Goal: Information Seeking & Learning: Learn about a topic

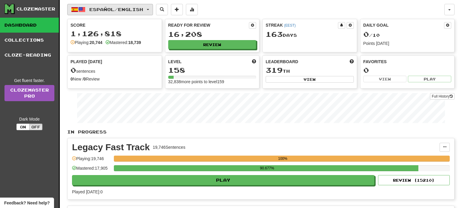
click at [136, 9] on span "Español / English" at bounding box center [116, 9] width 54 height 5
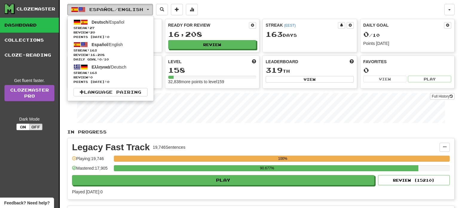
click at [136, 9] on span "Español / English" at bounding box center [116, 9] width 54 height 5
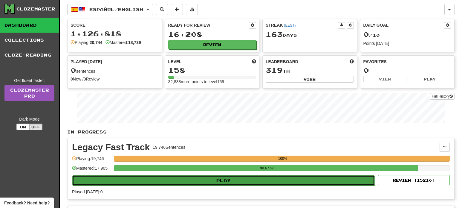
click at [223, 179] on button "Play" at bounding box center [223, 180] width 302 height 10
select select "**"
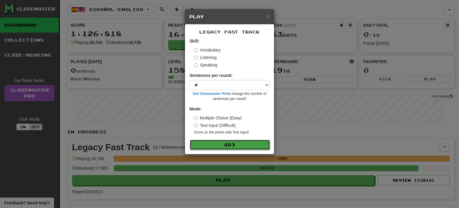
click at [226, 147] on button "Go" at bounding box center [230, 144] width 80 height 10
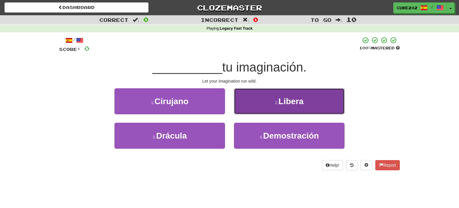
click at [268, 99] on button "2 . [GEOGRAPHIC_DATA]" at bounding box center [289, 101] width 110 height 26
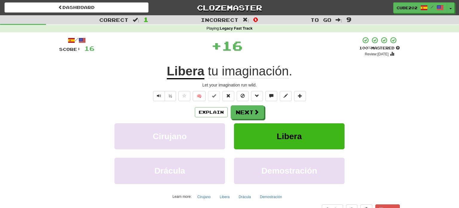
click at [259, 105] on div "/ Score: 16 + 16 100 % Mastered Review: [DATE] Libera tu imaginación . Let your…" at bounding box center [229, 129] width 340 height 187
click at [253, 113] on button "Next" at bounding box center [247, 112] width 33 height 14
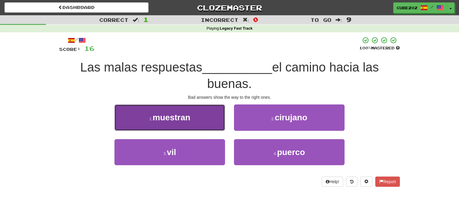
click at [189, 121] on span "muestran" at bounding box center [172, 117] width 38 height 9
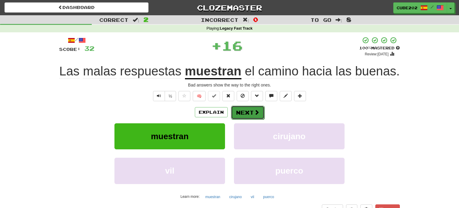
click at [243, 109] on button "Next" at bounding box center [247, 112] width 33 height 14
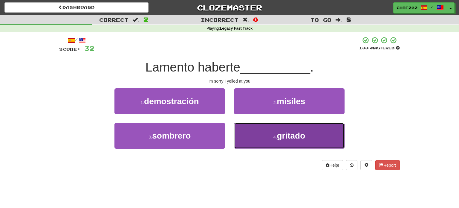
click at [263, 139] on button "4 . gritado" at bounding box center [289, 135] width 110 height 26
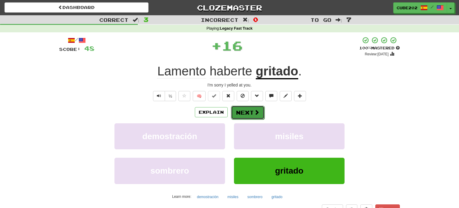
click at [250, 110] on button "Next" at bounding box center [247, 112] width 33 height 14
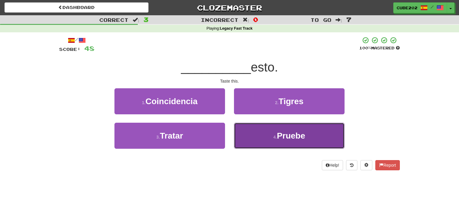
click at [275, 131] on button "4 . Pruebe" at bounding box center [289, 135] width 110 height 26
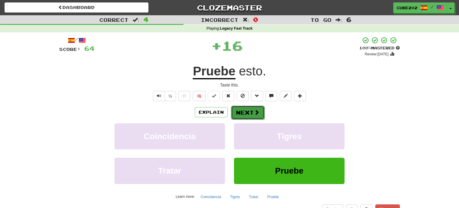
click at [244, 107] on button "Next" at bounding box center [247, 112] width 33 height 14
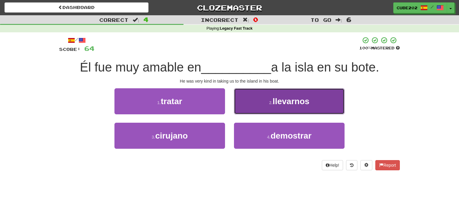
click at [281, 106] on button "2 . llevarnos" at bounding box center [289, 101] width 110 height 26
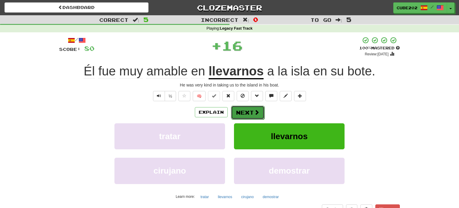
click at [243, 115] on button "Next" at bounding box center [247, 112] width 33 height 14
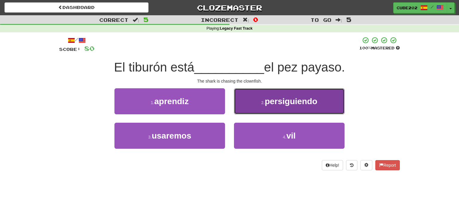
click at [263, 106] on button "2 . persiguiendo" at bounding box center [289, 101] width 110 height 26
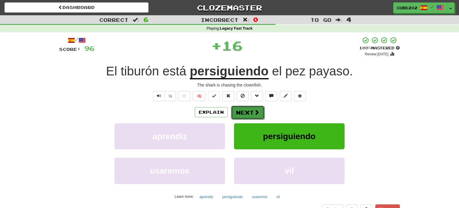
click at [248, 113] on button "Next" at bounding box center [247, 112] width 33 height 14
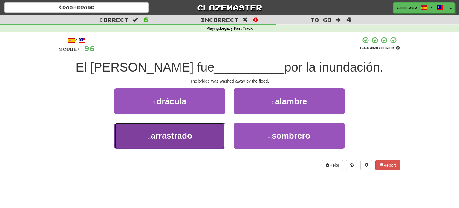
click at [212, 135] on button "3 . arrastrado" at bounding box center [169, 135] width 110 height 26
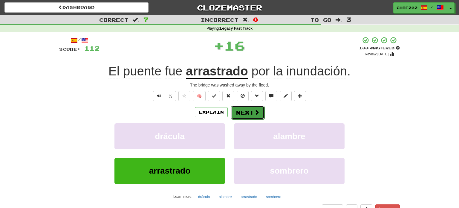
click at [243, 111] on button "Next" at bounding box center [247, 112] width 33 height 14
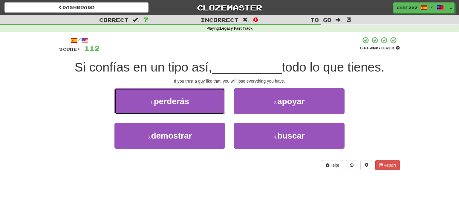
click at [213, 104] on button "1 . perderás" at bounding box center [169, 101] width 110 height 26
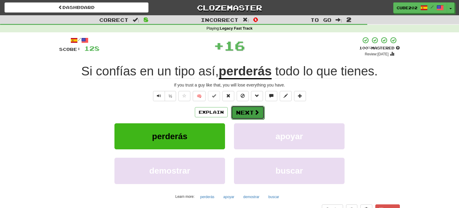
click at [252, 115] on button "Next" at bounding box center [247, 112] width 33 height 14
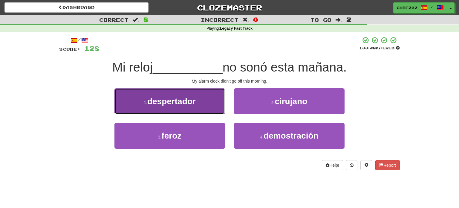
click at [208, 103] on button "1 . despertador" at bounding box center [169, 101] width 110 height 26
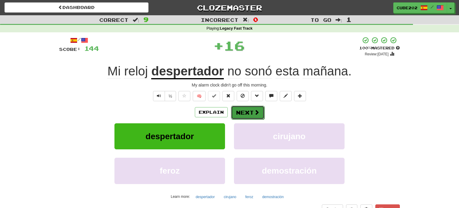
click at [249, 113] on button "Next" at bounding box center [247, 112] width 33 height 14
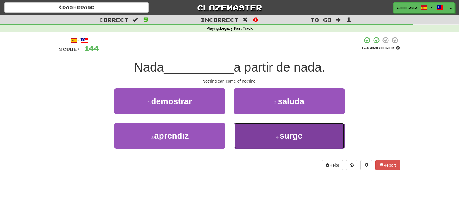
click at [273, 134] on button "4 . surge" at bounding box center [289, 135] width 110 height 26
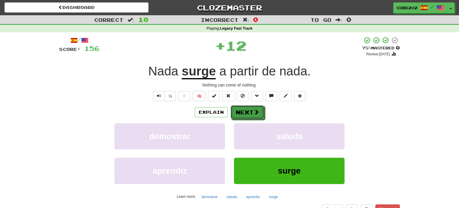
click at [248, 109] on button "Next" at bounding box center [247, 112] width 33 height 14
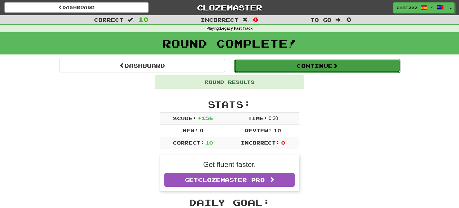
click at [277, 64] on button "Continue" at bounding box center [317, 66] width 166 height 14
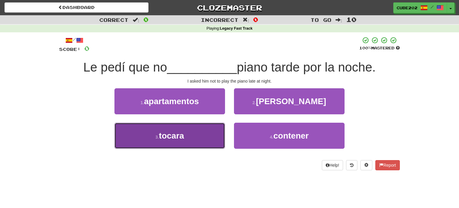
click at [208, 137] on button "3 . tocara" at bounding box center [169, 135] width 110 height 26
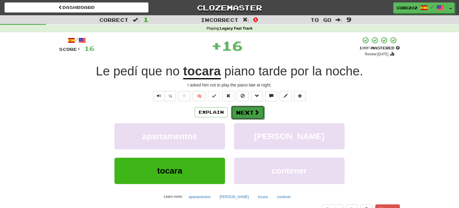
click at [249, 108] on button "Next" at bounding box center [247, 112] width 33 height 14
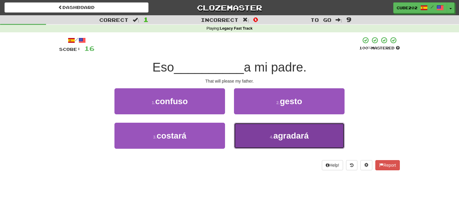
click at [271, 135] on small "4 ." at bounding box center [272, 136] width 4 height 5
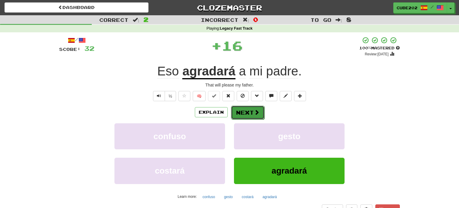
click at [252, 112] on button "Next" at bounding box center [247, 112] width 33 height 14
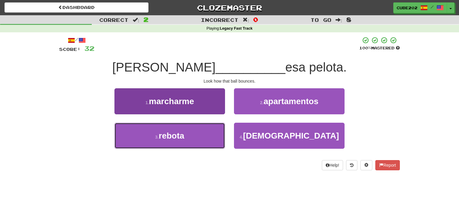
click at [203, 134] on button "3 . rebota" at bounding box center [169, 135] width 110 height 26
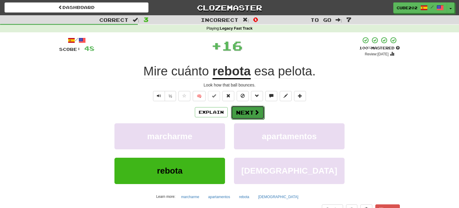
click at [244, 108] on button "Next" at bounding box center [247, 112] width 33 height 14
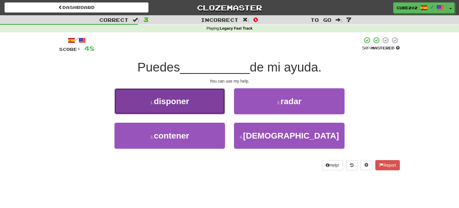
click at [216, 101] on button "1 . disponer" at bounding box center [169, 101] width 110 height 26
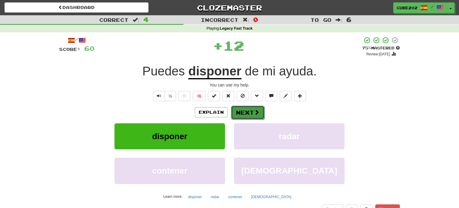
click at [246, 112] on button "Next" at bounding box center [247, 112] width 33 height 14
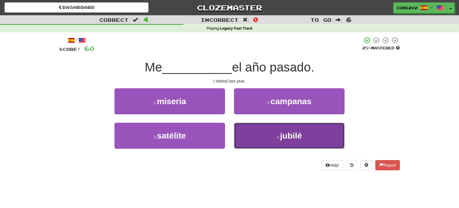
click at [269, 131] on button "4 . jubilé" at bounding box center [289, 135] width 110 height 26
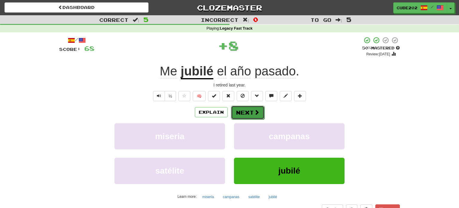
click at [245, 110] on button "Next" at bounding box center [247, 112] width 33 height 14
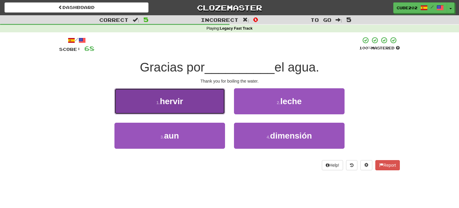
click at [206, 105] on button "1 . hervir" at bounding box center [169, 101] width 110 height 26
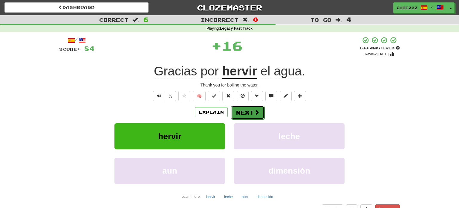
click at [248, 111] on button "Next" at bounding box center [247, 112] width 33 height 14
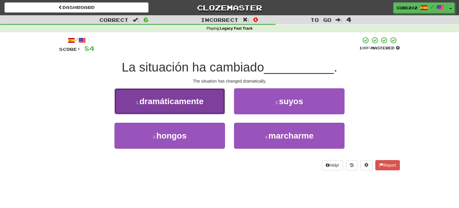
click at [202, 109] on button "1 . dramáticamente" at bounding box center [169, 101] width 110 height 26
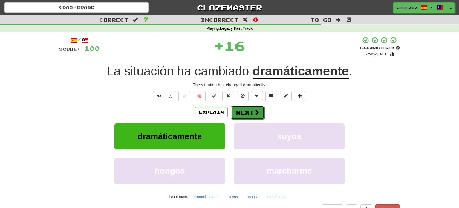
click at [248, 110] on button "Next" at bounding box center [247, 112] width 33 height 14
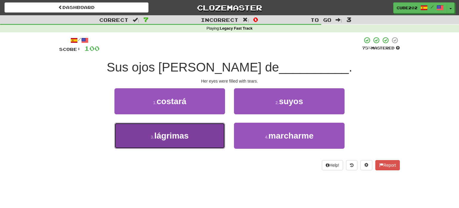
click at [207, 135] on button "3 . lágrimas" at bounding box center [169, 135] width 110 height 26
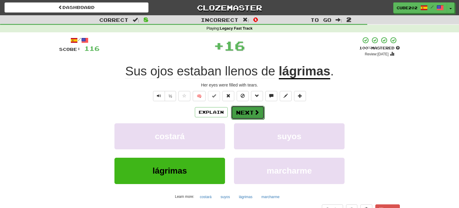
click at [243, 111] on button "Next" at bounding box center [247, 112] width 33 height 14
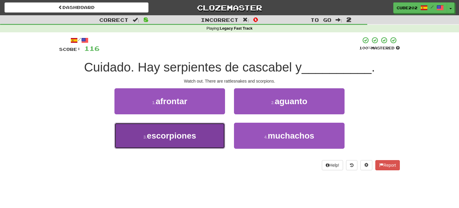
click at [204, 131] on button "3 . escorpiones" at bounding box center [169, 135] width 110 height 26
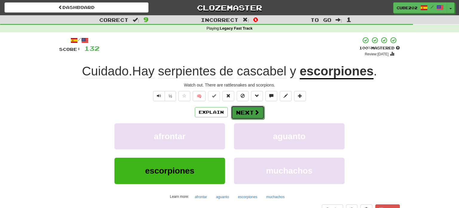
click at [250, 112] on button "Next" at bounding box center [247, 112] width 33 height 14
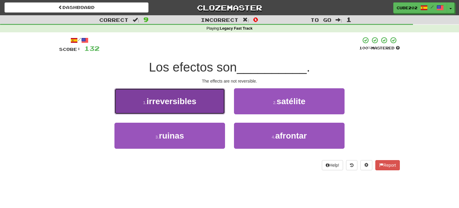
click at [205, 100] on button "1 . irreversibles" at bounding box center [169, 101] width 110 height 26
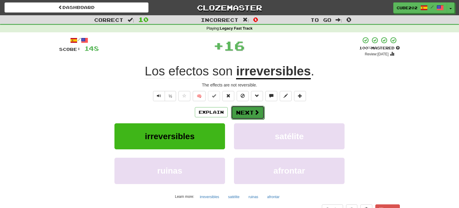
click at [241, 113] on button "Next" at bounding box center [247, 112] width 33 height 14
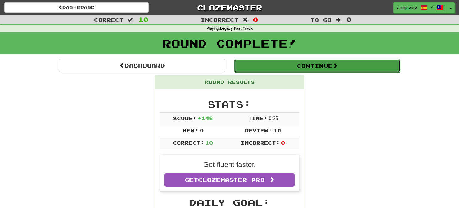
click at [251, 63] on button "Continue" at bounding box center [317, 66] width 166 height 14
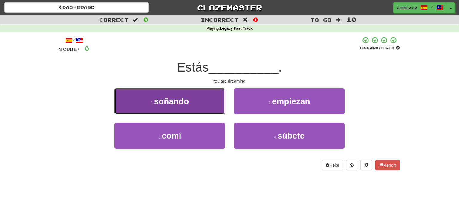
click at [213, 101] on button "1 . soñando" at bounding box center [169, 101] width 110 height 26
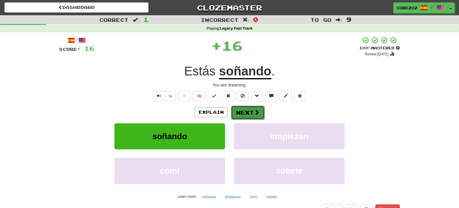
click at [245, 110] on button "Next" at bounding box center [247, 112] width 33 height 14
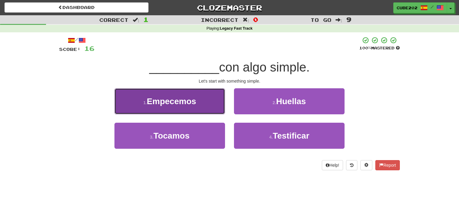
click at [215, 94] on button "1 . Empecemos" at bounding box center [169, 101] width 110 height 26
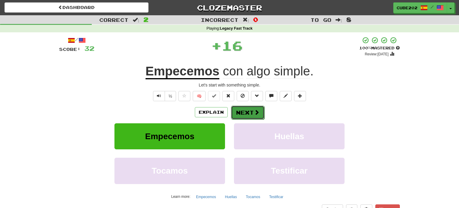
click at [245, 113] on button "Next" at bounding box center [247, 112] width 33 height 14
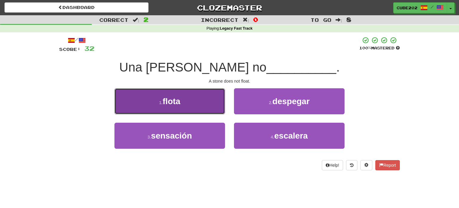
click at [205, 105] on button "1 . flota" at bounding box center [169, 101] width 110 height 26
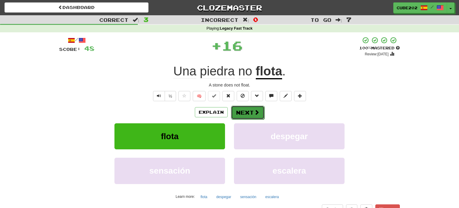
click at [244, 111] on button "Next" at bounding box center [247, 112] width 33 height 14
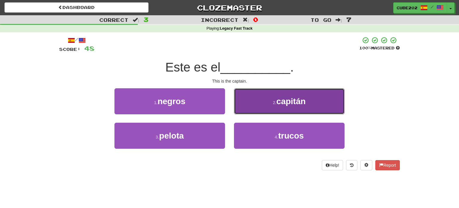
click at [264, 100] on button "2 . capitán" at bounding box center [289, 101] width 110 height 26
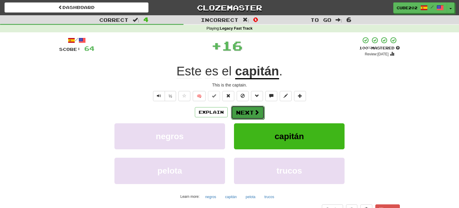
click at [246, 112] on button "Next" at bounding box center [247, 112] width 33 height 14
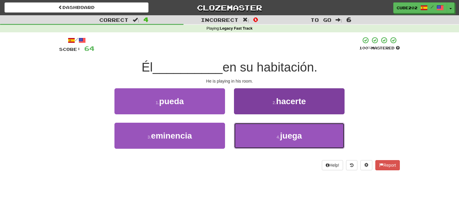
click at [262, 134] on button "4 . juega" at bounding box center [289, 135] width 110 height 26
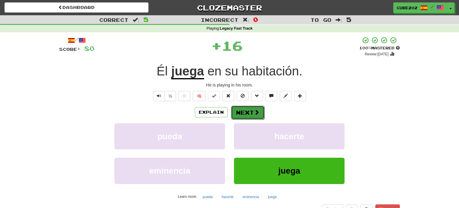
click at [247, 109] on button "Next" at bounding box center [247, 112] width 33 height 14
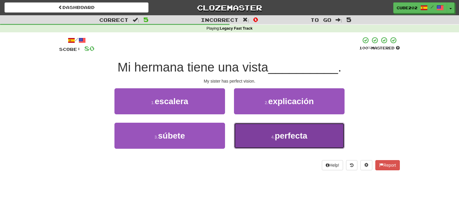
click at [262, 132] on button "4 . perfecta" at bounding box center [289, 135] width 110 height 26
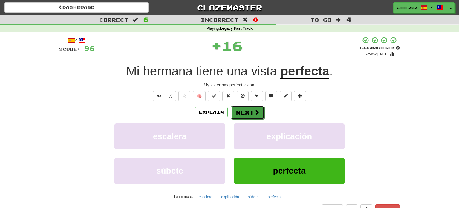
click at [247, 110] on button "Next" at bounding box center [247, 112] width 33 height 14
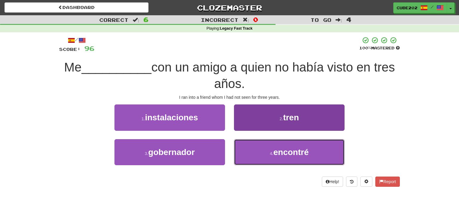
click at [262, 151] on button "4 . encontré" at bounding box center [289, 152] width 110 height 26
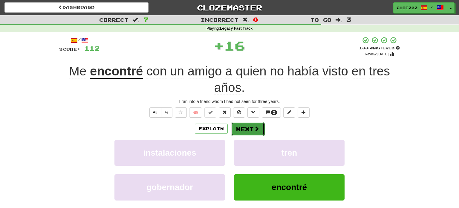
click at [247, 131] on button "Next" at bounding box center [247, 129] width 33 height 14
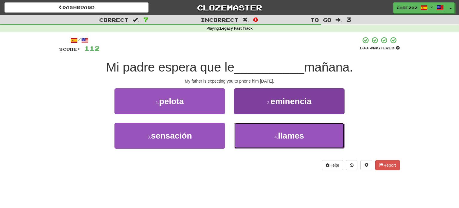
click at [271, 137] on button "4 . llames" at bounding box center [289, 135] width 110 height 26
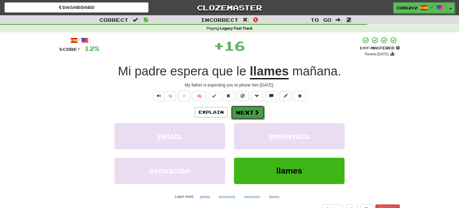
click at [248, 113] on button "Next" at bounding box center [247, 112] width 33 height 14
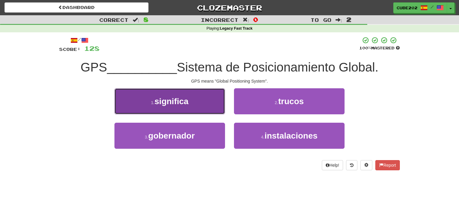
click at [211, 107] on button "1 . significa" at bounding box center [169, 101] width 110 height 26
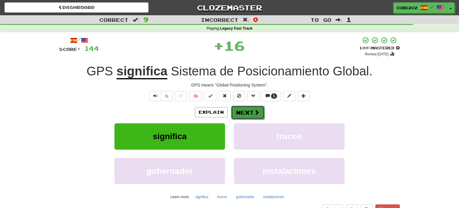
click at [252, 111] on button "Next" at bounding box center [247, 112] width 33 height 14
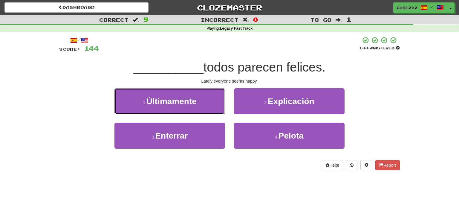
click at [210, 102] on button "1 . Últimamente" at bounding box center [169, 101] width 110 height 26
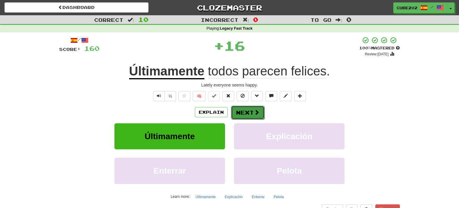
click at [249, 112] on button "Next" at bounding box center [247, 112] width 33 height 14
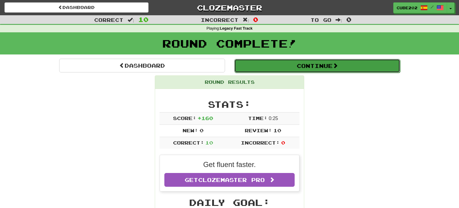
click at [259, 68] on button "Continue" at bounding box center [317, 66] width 166 height 14
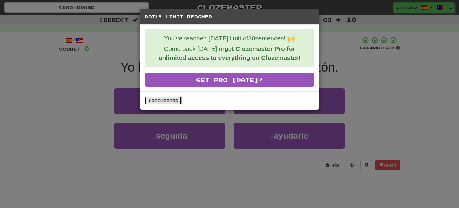
click at [176, 100] on link "Dashboard" at bounding box center [163, 100] width 37 height 9
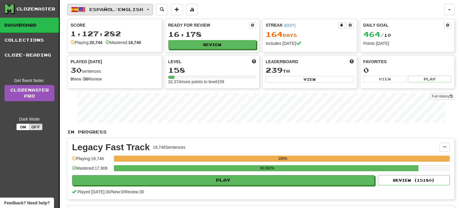
click at [150, 8] on button "Español / English" at bounding box center [110, 9] width 86 height 11
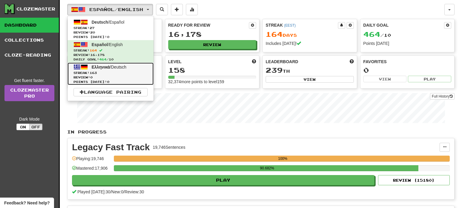
click at [106, 77] on span "Review: 0" at bounding box center [110, 77] width 74 height 4
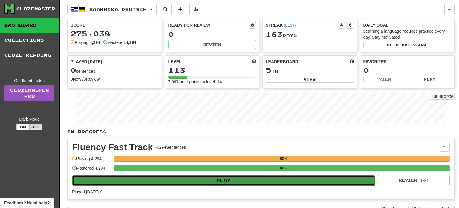
click at [245, 179] on button "Play" at bounding box center [223, 180] width 302 height 10
select select "**"
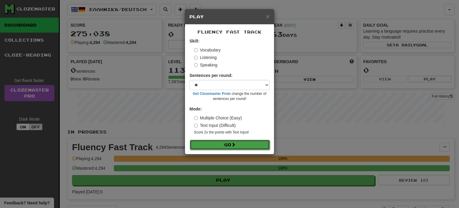
click at [242, 146] on button "Go" at bounding box center [230, 144] width 80 height 10
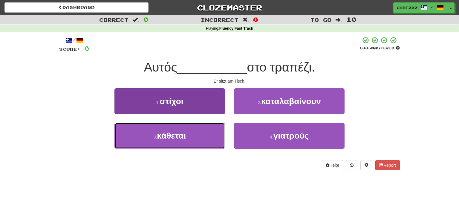
click at [202, 134] on button "3 . κάθεται" at bounding box center [169, 135] width 110 height 26
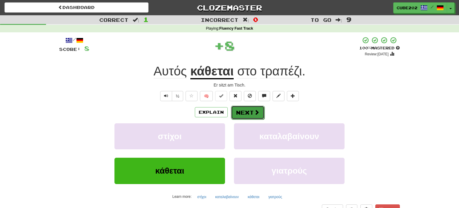
click at [241, 112] on button "Next" at bounding box center [247, 112] width 33 height 14
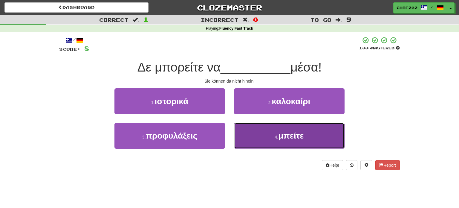
click at [263, 142] on button "4 . μπείτε" at bounding box center [289, 135] width 110 height 26
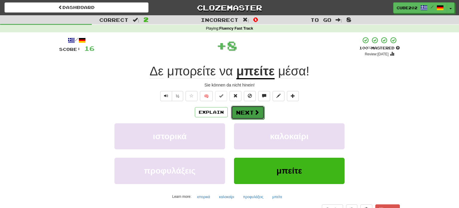
click at [243, 114] on button "Next" at bounding box center [247, 112] width 33 height 14
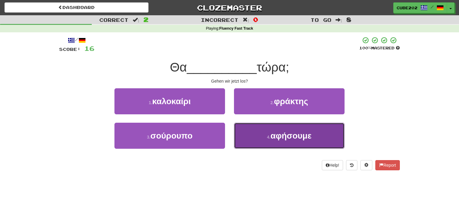
click at [258, 134] on button "4 . αφήσουμε" at bounding box center [289, 135] width 110 height 26
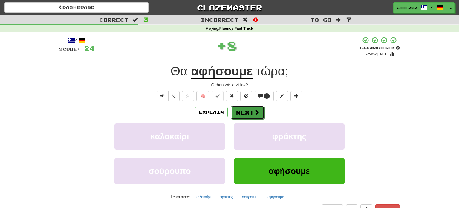
click at [243, 110] on button "Next" at bounding box center [247, 112] width 33 height 14
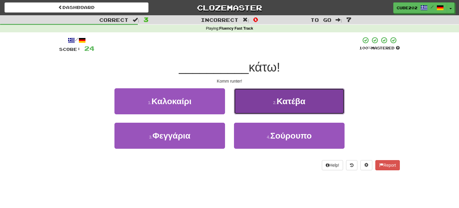
click at [259, 106] on button "2 . Κατέβα" at bounding box center [289, 101] width 110 height 26
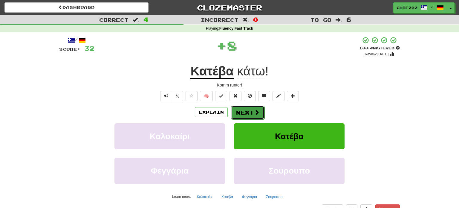
click at [239, 112] on button "Next" at bounding box center [247, 112] width 33 height 14
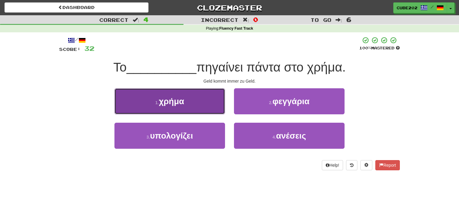
click at [214, 104] on button "1 . χρήμα" at bounding box center [169, 101] width 110 height 26
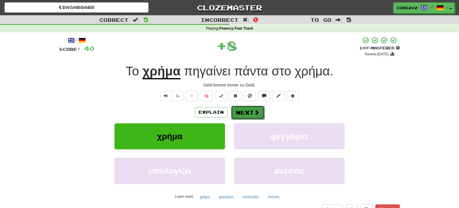
click at [244, 112] on button "Next" at bounding box center [247, 112] width 33 height 14
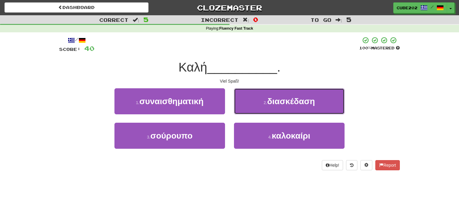
click at [256, 100] on button "2 . διασκέδαση" at bounding box center [289, 101] width 110 height 26
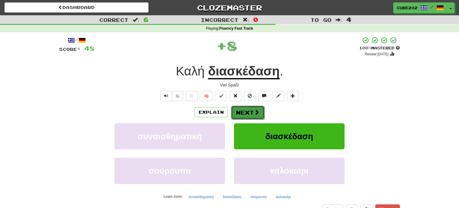
click at [240, 110] on button "Next" at bounding box center [247, 112] width 33 height 14
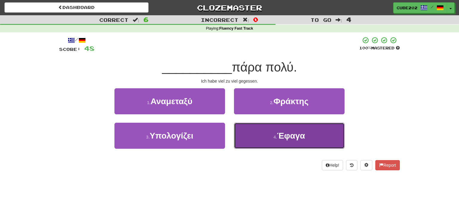
click at [259, 136] on button "4 . Έφαγα" at bounding box center [289, 135] width 110 height 26
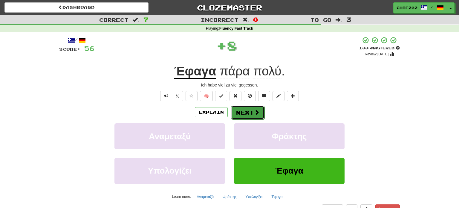
click at [243, 113] on button "Next" at bounding box center [247, 112] width 33 height 14
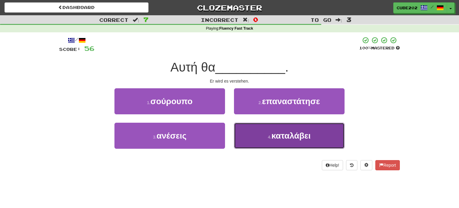
click at [262, 138] on button "4 . καταλάβει" at bounding box center [289, 135] width 110 height 26
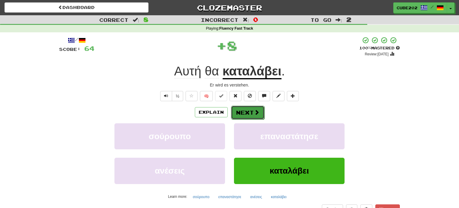
click at [245, 111] on button "Next" at bounding box center [247, 112] width 33 height 14
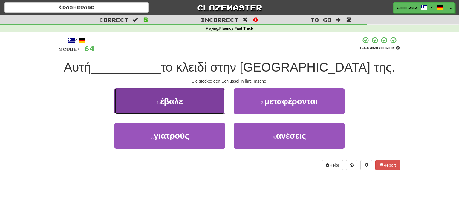
click at [212, 102] on button "1 . έβαλε" at bounding box center [169, 101] width 110 height 26
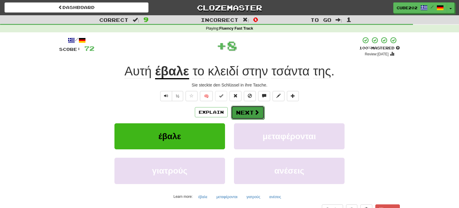
click at [241, 113] on button "Next" at bounding box center [247, 112] width 33 height 14
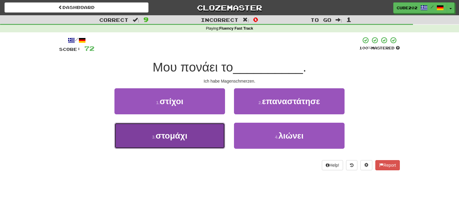
click at [200, 135] on button "3 . στομάχι" at bounding box center [169, 135] width 110 height 26
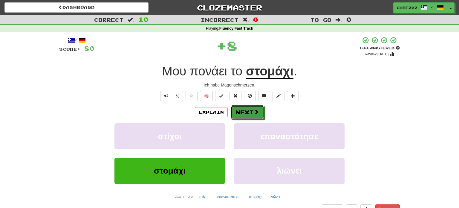
click at [242, 112] on button "Next" at bounding box center [247, 112] width 33 height 14
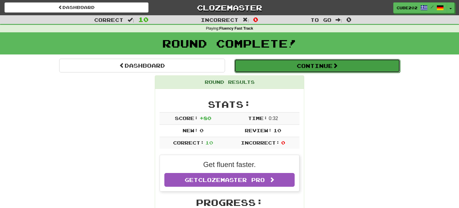
click at [259, 63] on button "Continue" at bounding box center [317, 66] width 166 height 14
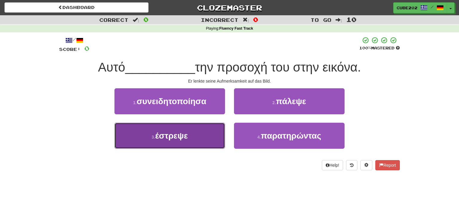
click at [208, 133] on button "3 . έστρεψε" at bounding box center [169, 135] width 110 height 26
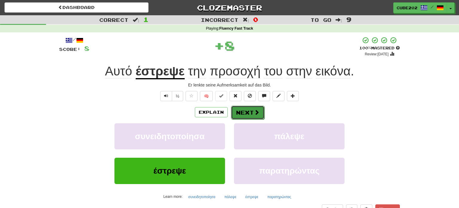
click at [248, 113] on button "Next" at bounding box center [247, 112] width 33 height 14
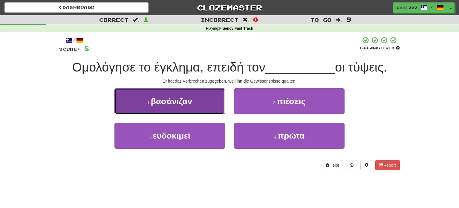
click at [205, 102] on button "1 . βασάνιζαν" at bounding box center [169, 101] width 110 height 26
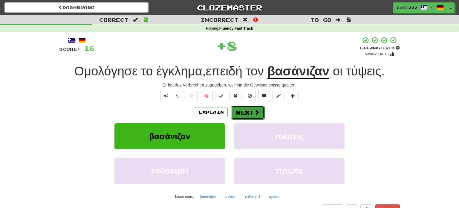
click at [251, 112] on button "Next" at bounding box center [247, 112] width 33 height 14
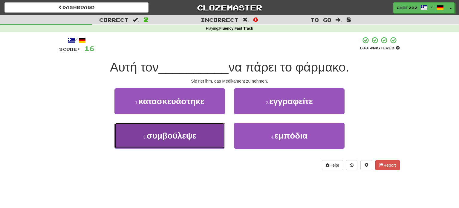
click at [208, 136] on button "3 . συμβούλεψε" at bounding box center [169, 135] width 110 height 26
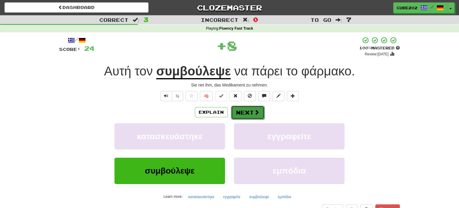
click at [244, 111] on button "Next" at bounding box center [247, 112] width 33 height 14
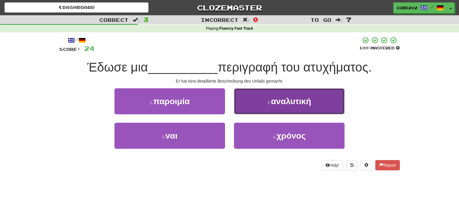
click at [270, 106] on button "2 . αναλυτική" at bounding box center [289, 101] width 110 height 26
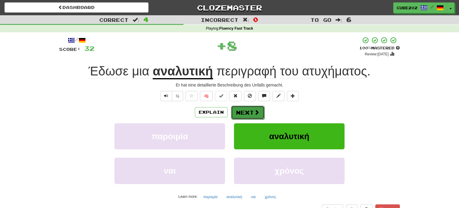
click at [243, 109] on button "Next" at bounding box center [247, 112] width 33 height 14
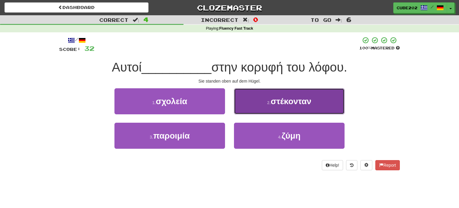
click at [263, 100] on button "2 . στέκονταν" at bounding box center [289, 101] width 110 height 26
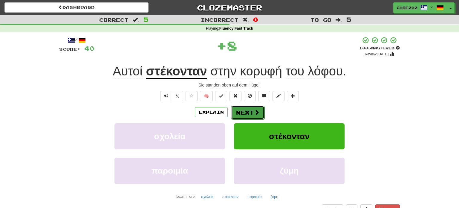
click at [245, 109] on button "Next" at bounding box center [247, 112] width 33 height 14
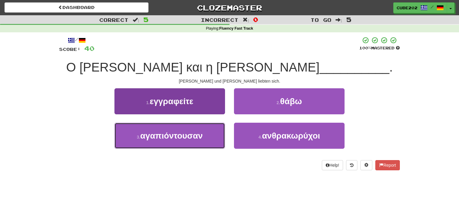
click at [204, 136] on button "3 . αγαπιόντουσαν" at bounding box center [169, 135] width 110 height 26
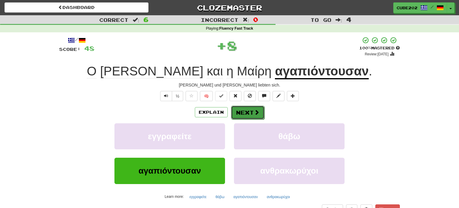
click at [247, 110] on button "Next" at bounding box center [247, 112] width 33 height 14
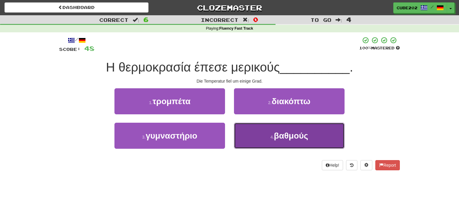
click at [265, 137] on button "4 . βαθμούς" at bounding box center [289, 135] width 110 height 26
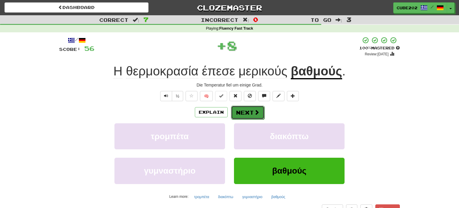
click at [250, 111] on button "Next" at bounding box center [247, 112] width 33 height 14
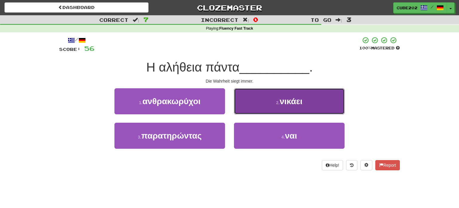
click at [268, 103] on button "2 . νικάει" at bounding box center [289, 101] width 110 height 26
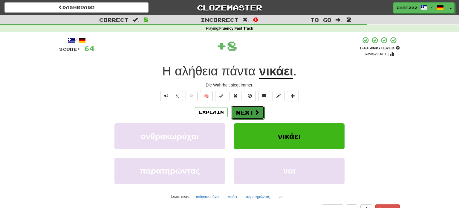
click at [248, 112] on button "Next" at bounding box center [247, 112] width 33 height 14
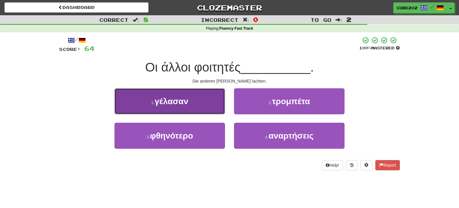
click at [209, 105] on button "1 . γέλασαν" at bounding box center [169, 101] width 110 height 26
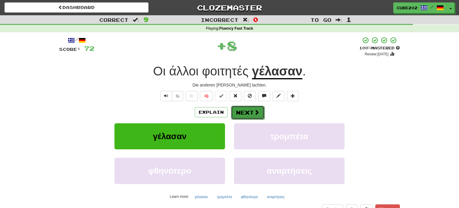
click at [252, 110] on button "Next" at bounding box center [247, 112] width 33 height 14
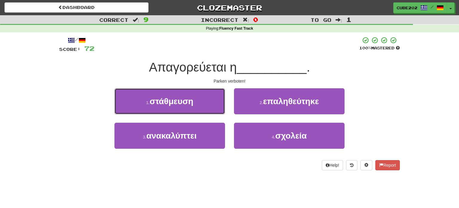
click at [216, 104] on button "1 . στάθμευση" at bounding box center [169, 101] width 110 height 26
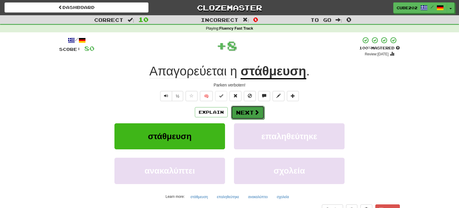
click at [246, 112] on button "Next" at bounding box center [247, 112] width 33 height 14
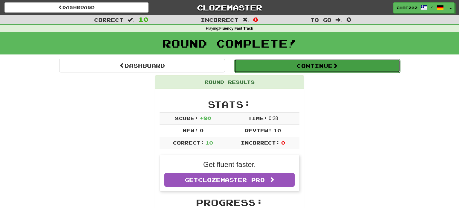
click at [261, 64] on button "Continue" at bounding box center [317, 66] width 166 height 14
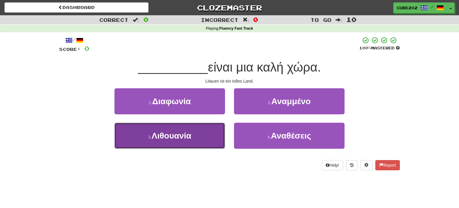
click at [203, 131] on button "3 . Λιθουανία" at bounding box center [169, 135] width 110 height 26
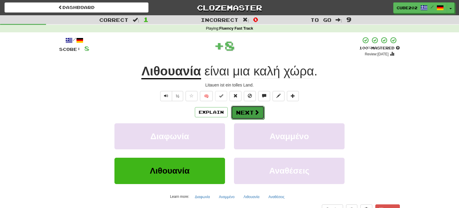
click at [241, 110] on button "Next" at bounding box center [247, 112] width 33 height 14
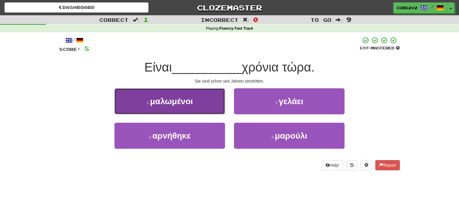
click at [213, 101] on button "1 . μαλωμένοι" at bounding box center [169, 101] width 110 height 26
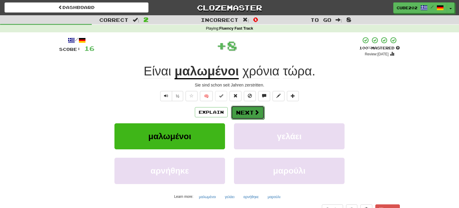
click at [244, 110] on button "Next" at bounding box center [247, 112] width 33 height 14
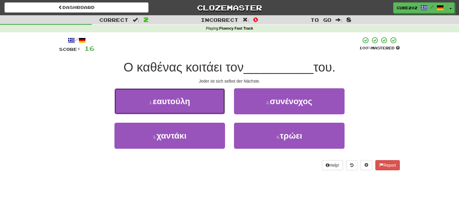
click at [206, 102] on button "1 . εαυτούλη" at bounding box center [169, 101] width 110 height 26
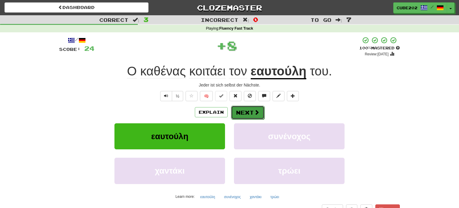
click at [247, 111] on button "Next" at bounding box center [247, 112] width 33 height 14
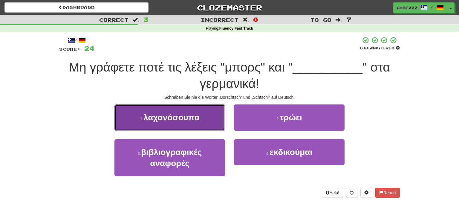
click at [208, 114] on button "1 . λαχανόσουπα" at bounding box center [169, 117] width 110 height 26
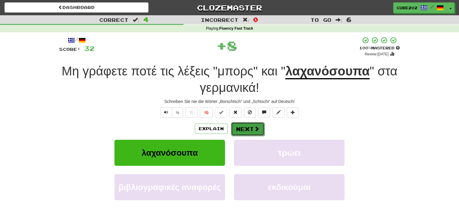
click at [247, 126] on button "Next" at bounding box center [247, 129] width 33 height 14
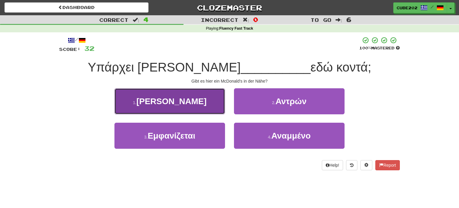
click at [209, 97] on button "1 . Ντόναλντς" at bounding box center [169, 101] width 110 height 26
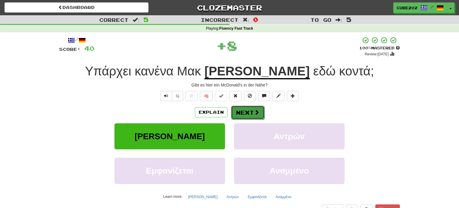
click at [245, 112] on button "Next" at bounding box center [247, 112] width 33 height 14
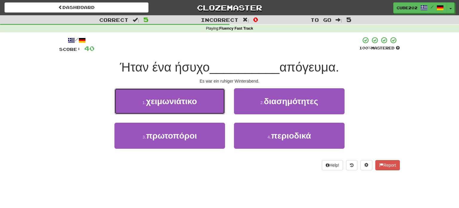
click at [210, 102] on button "1 . χειμωνιάτικο" at bounding box center [169, 101] width 110 height 26
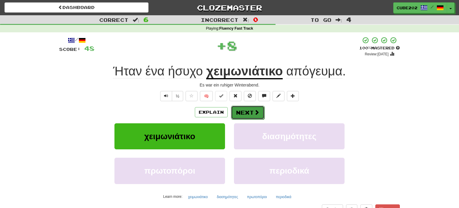
click at [245, 108] on button "Next" at bounding box center [247, 112] width 33 height 14
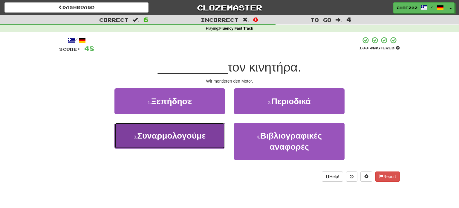
click at [209, 134] on button "3 . Συναρμολογούμε" at bounding box center [169, 135] width 110 height 26
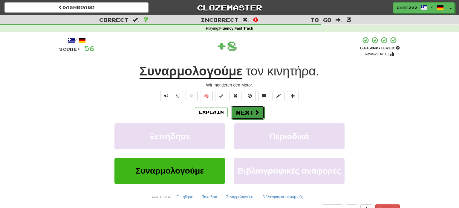
click at [243, 113] on button "Next" at bounding box center [247, 112] width 33 height 14
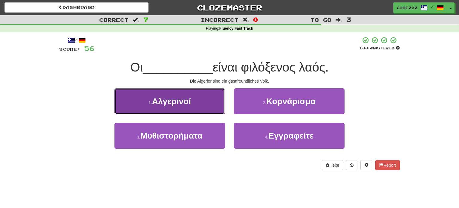
click at [208, 105] on button "1 . Αλγερινοί" at bounding box center [169, 101] width 110 height 26
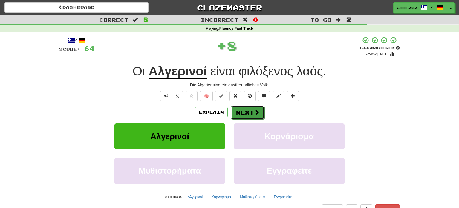
click at [241, 111] on button "Next" at bounding box center [247, 112] width 33 height 14
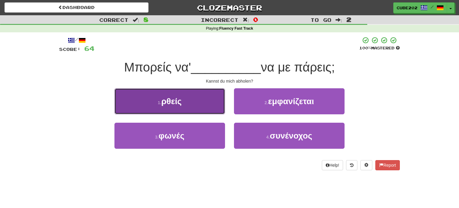
click at [213, 99] on button "1 . ρθείς" at bounding box center [169, 101] width 110 height 26
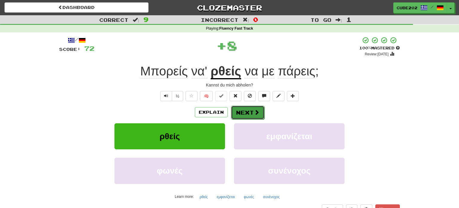
click at [248, 112] on button "Next" at bounding box center [247, 112] width 33 height 14
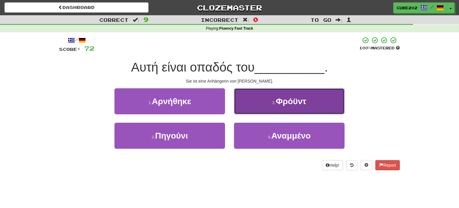
click at [268, 97] on button "2 . Φρόϋντ" at bounding box center [289, 101] width 110 height 26
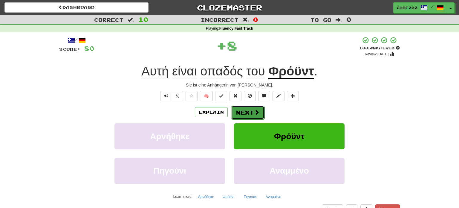
click at [245, 112] on button "Next" at bounding box center [247, 112] width 33 height 14
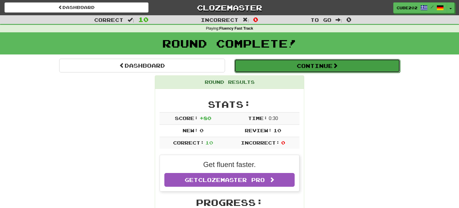
click at [258, 65] on button "Continue" at bounding box center [317, 66] width 166 height 14
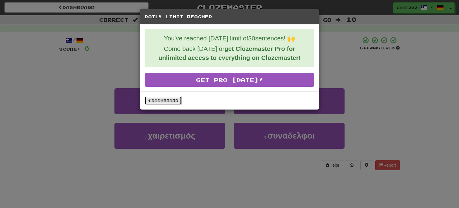
click at [163, 101] on link "Dashboard" at bounding box center [163, 100] width 37 height 9
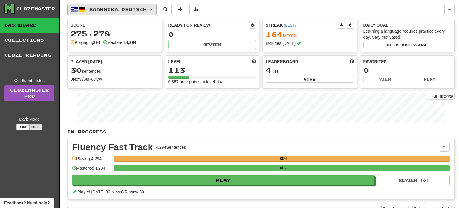
click at [144, 5] on button "Ελληνικά / Deutsch" at bounding box center [111, 9] width 89 height 11
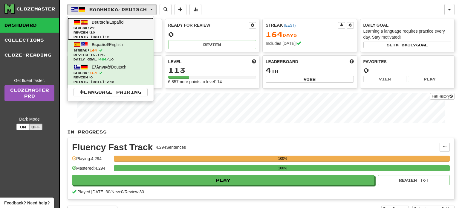
click at [132, 28] on span "Streak: 27" at bounding box center [110, 28] width 74 height 4
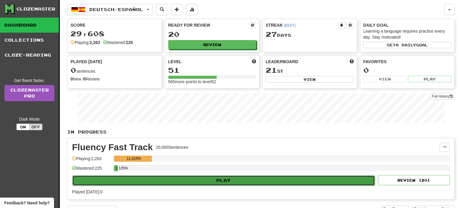
click at [239, 179] on button "Play" at bounding box center [223, 180] width 302 height 10
select select "**"
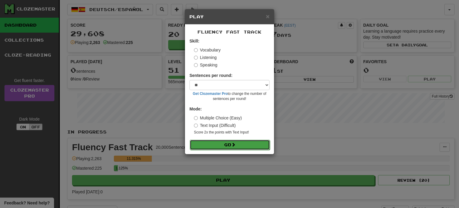
click at [240, 144] on button "Go" at bounding box center [230, 144] width 80 height 10
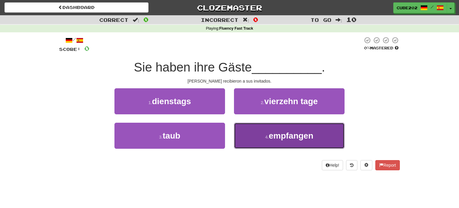
click at [261, 136] on button "4 . empfangen" at bounding box center [289, 135] width 110 height 26
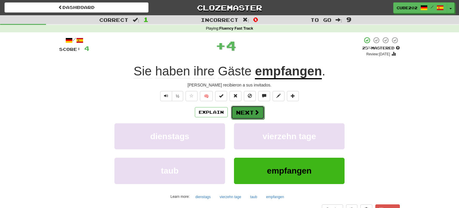
click at [246, 109] on button "Next" at bounding box center [247, 112] width 33 height 14
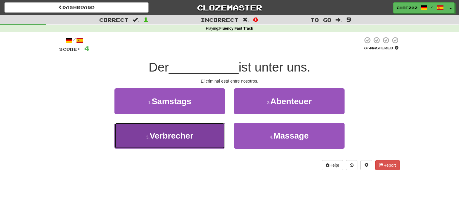
click at [211, 128] on button "3 . Verbrecher" at bounding box center [169, 135] width 110 height 26
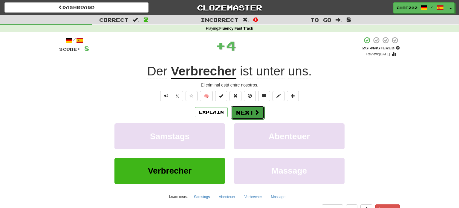
click at [247, 113] on button "Next" at bounding box center [247, 112] width 33 height 14
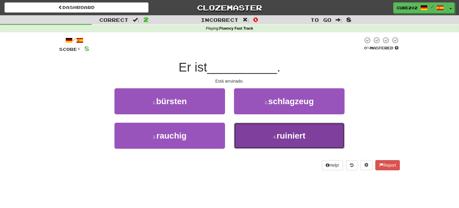
click at [256, 130] on button "4 . ruiniert" at bounding box center [289, 135] width 110 height 26
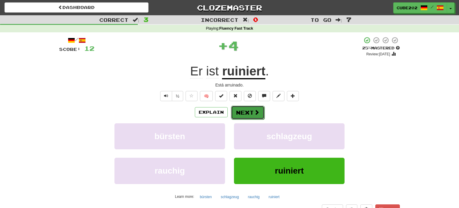
click at [242, 108] on button "Next" at bounding box center [247, 112] width 33 height 14
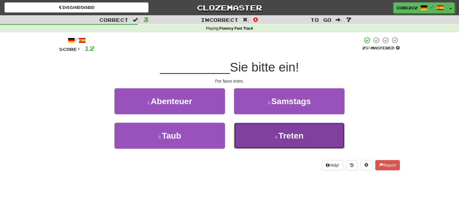
click at [271, 139] on button "4 . Treten" at bounding box center [289, 135] width 110 height 26
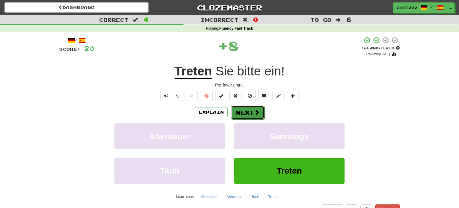
click at [248, 111] on button "Next" at bounding box center [247, 112] width 33 height 14
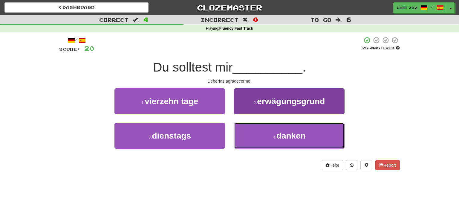
click at [278, 136] on span "danken" at bounding box center [290, 135] width 29 height 9
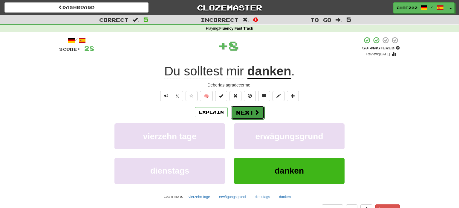
click at [249, 113] on button "Next" at bounding box center [247, 112] width 33 height 14
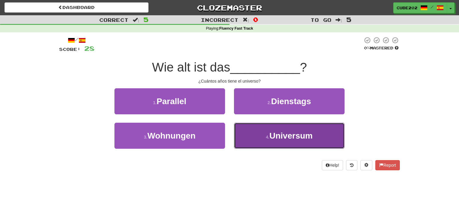
click at [278, 140] on button "4 . Universum" at bounding box center [289, 135] width 110 height 26
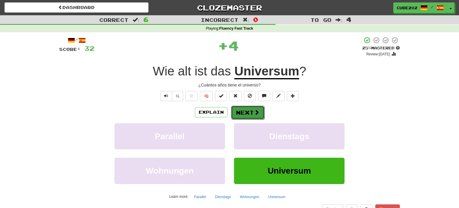
click at [251, 111] on button "Next" at bounding box center [247, 112] width 33 height 14
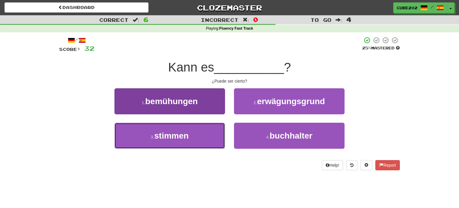
click at [197, 139] on button "3 . stimmen" at bounding box center [169, 135] width 110 height 26
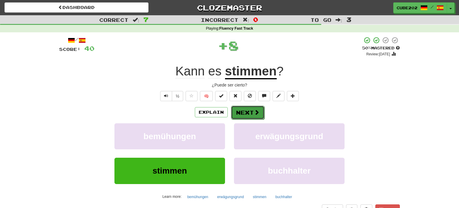
click at [248, 110] on button "Next" at bounding box center [247, 112] width 33 height 14
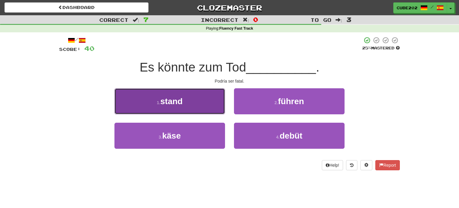
click at [210, 101] on button "1 . stand" at bounding box center [169, 101] width 110 height 26
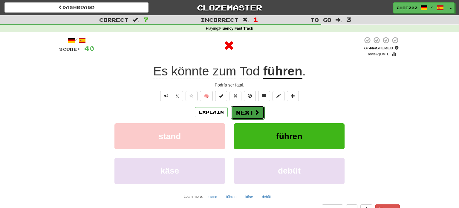
click at [247, 109] on button "Next" at bounding box center [247, 112] width 33 height 14
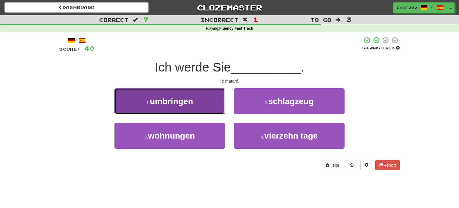
click at [211, 99] on button "1 . umbringen" at bounding box center [169, 101] width 110 height 26
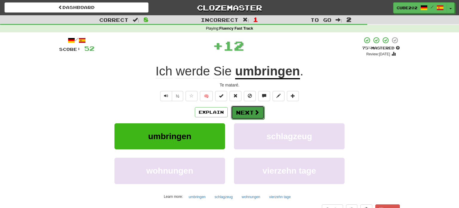
click at [246, 112] on button "Next" at bounding box center [247, 112] width 33 height 14
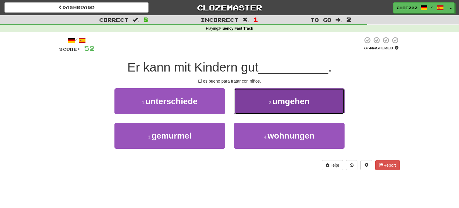
click at [254, 104] on button "2 . umgehen" at bounding box center [289, 101] width 110 height 26
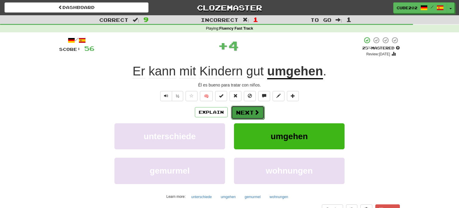
click at [242, 112] on button "Next" at bounding box center [247, 112] width 33 height 14
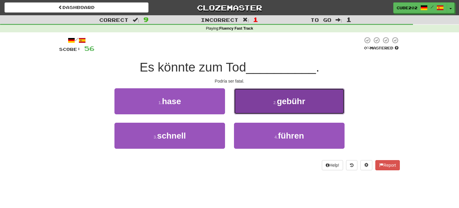
click at [251, 105] on button "2 . gebühr" at bounding box center [289, 101] width 110 height 26
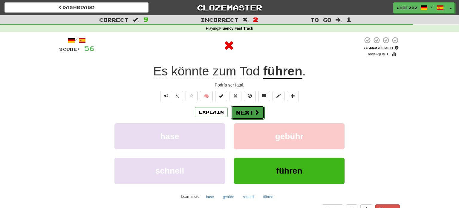
click at [242, 110] on button "Next" at bounding box center [247, 112] width 33 height 14
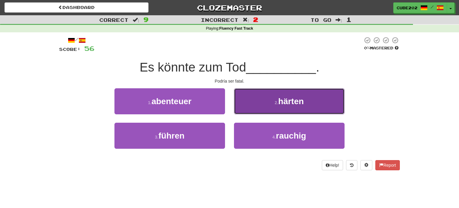
click at [252, 103] on button "2 . härten" at bounding box center [289, 101] width 110 height 26
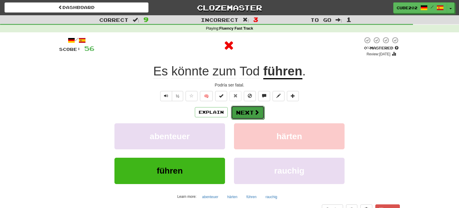
click at [245, 114] on button "Next" at bounding box center [247, 112] width 33 height 14
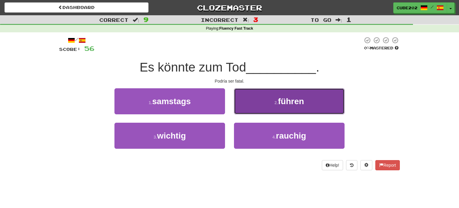
click at [269, 103] on button "2 . führen" at bounding box center [289, 101] width 110 height 26
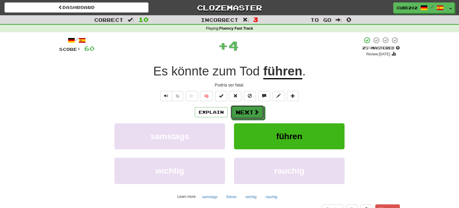
click at [248, 110] on button "Next" at bounding box center [247, 112] width 33 height 14
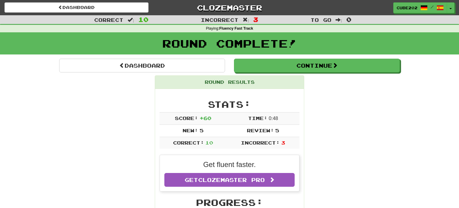
click at [284, 56] on div "Round Complete!" at bounding box center [229, 45] width 459 height 26
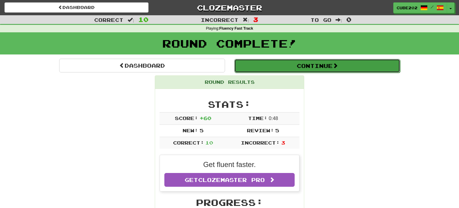
click at [291, 65] on button "Continue" at bounding box center [317, 66] width 166 height 14
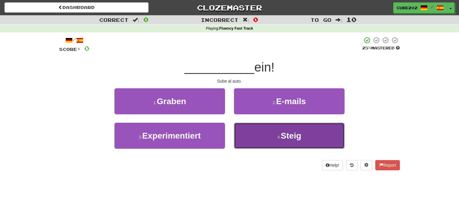
click at [265, 136] on button "4 . Steig" at bounding box center [289, 135] width 110 height 26
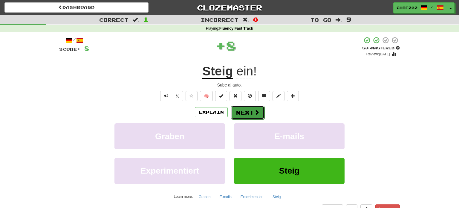
click at [248, 112] on button "Next" at bounding box center [247, 112] width 33 height 14
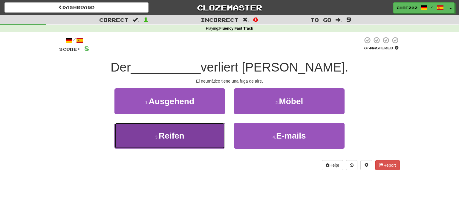
click at [208, 131] on button "3 . Reifen" at bounding box center [169, 135] width 110 height 26
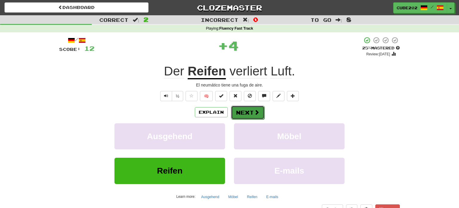
click at [248, 113] on button "Next" at bounding box center [247, 112] width 33 height 14
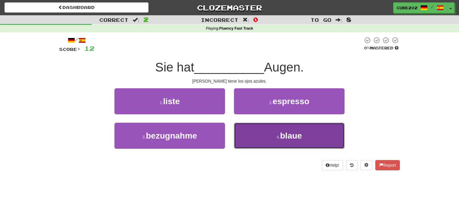
click at [268, 130] on button "4 . blaue" at bounding box center [289, 135] width 110 height 26
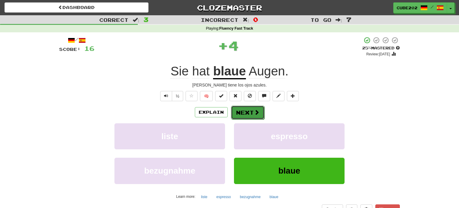
click at [246, 114] on button "Next" at bounding box center [247, 112] width 33 height 14
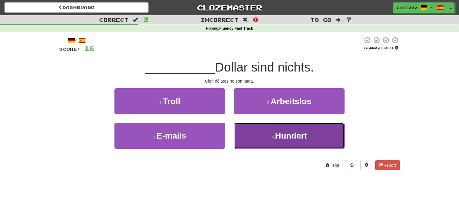
click at [279, 131] on span "Hundert" at bounding box center [291, 135] width 32 height 9
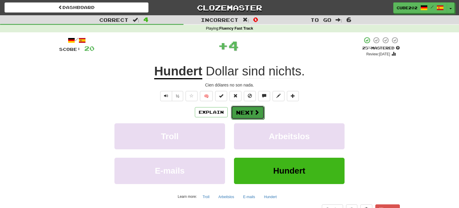
click at [250, 113] on button "Next" at bounding box center [247, 112] width 33 height 14
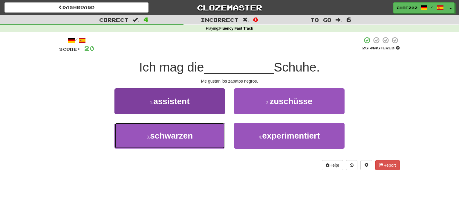
click at [206, 131] on button "3 . schwarzen" at bounding box center [169, 135] width 110 height 26
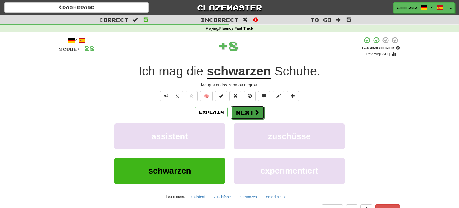
click at [252, 108] on button "Next" at bounding box center [247, 112] width 33 height 14
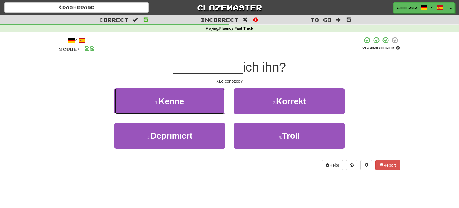
click at [216, 103] on button "1 . Kenne" at bounding box center [169, 101] width 110 height 26
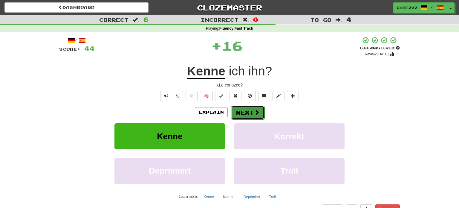
click at [254, 109] on span at bounding box center [256, 111] width 5 height 5
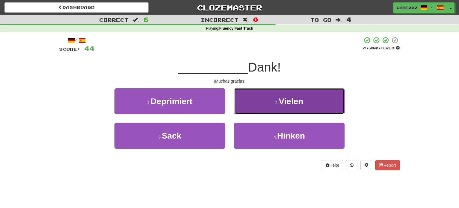
click at [272, 104] on button "2 . Vielen" at bounding box center [289, 101] width 110 height 26
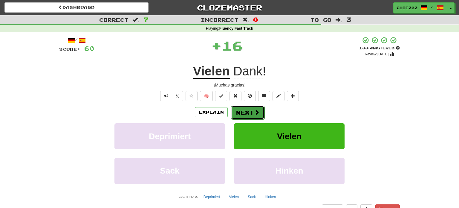
click at [249, 109] on button "Next" at bounding box center [247, 112] width 33 height 14
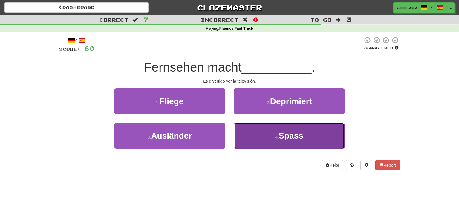
click at [261, 134] on button "4 . Spass" at bounding box center [289, 135] width 110 height 26
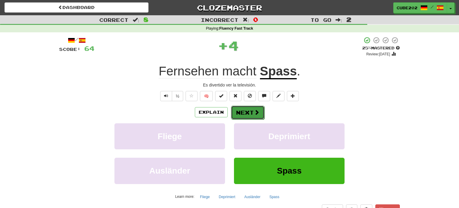
click at [252, 109] on button "Next" at bounding box center [247, 112] width 33 height 14
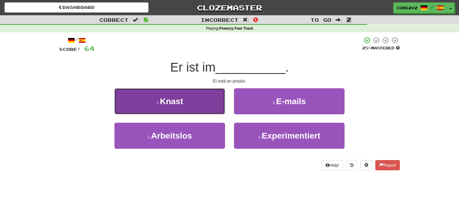
click at [219, 100] on button "1 . Knast" at bounding box center [169, 101] width 110 height 26
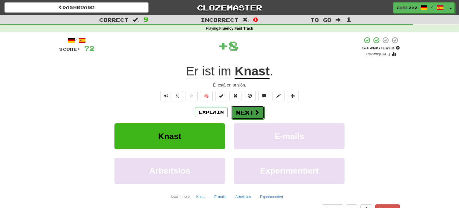
click at [249, 109] on button "Next" at bounding box center [247, 112] width 33 height 14
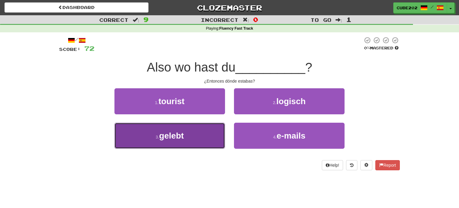
click at [200, 135] on button "3 . gelebt" at bounding box center [169, 135] width 110 height 26
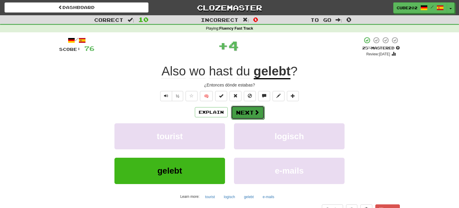
click at [248, 113] on button "Next" at bounding box center [247, 112] width 33 height 14
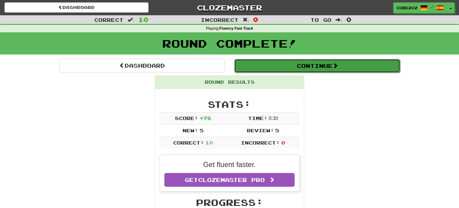
click at [265, 66] on button "Continue" at bounding box center [317, 66] width 166 height 14
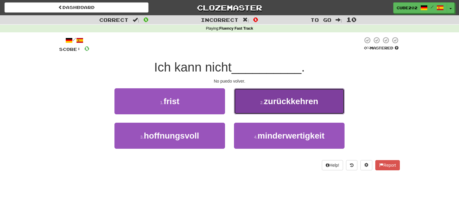
click at [271, 98] on span "zurückkehren" at bounding box center [291, 100] width 54 height 9
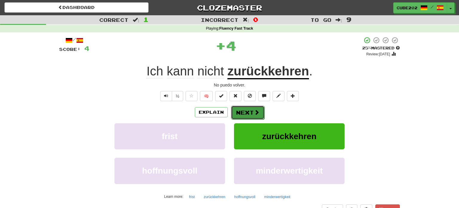
click at [248, 112] on button "Next" at bounding box center [247, 112] width 33 height 14
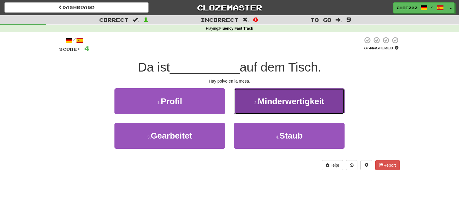
click at [268, 106] on button "2 . Minderwertigkeit" at bounding box center [289, 101] width 110 height 26
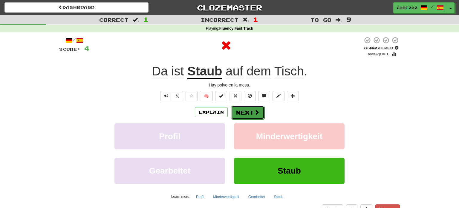
click at [248, 110] on button "Next" at bounding box center [247, 112] width 33 height 14
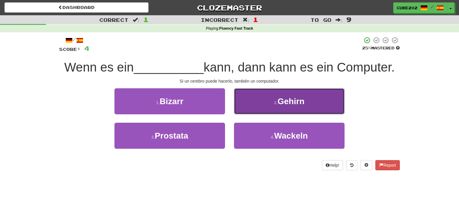
click at [284, 103] on span "Gehirn" at bounding box center [290, 100] width 27 height 9
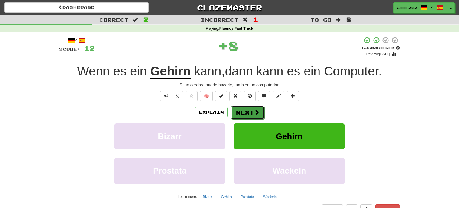
click at [247, 113] on button "Next" at bounding box center [247, 112] width 33 height 14
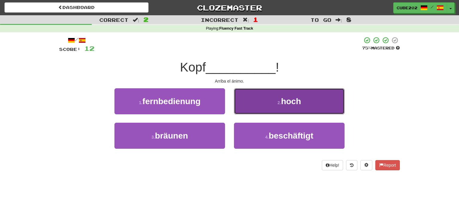
click at [278, 102] on small "2 ." at bounding box center [279, 102] width 4 height 5
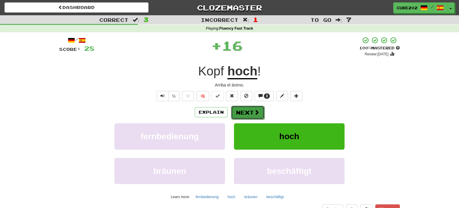
click at [249, 112] on button "Next" at bounding box center [247, 112] width 33 height 14
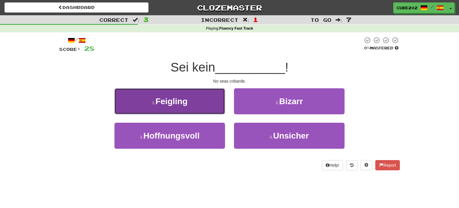
click at [197, 107] on button "1 . Feigling" at bounding box center [169, 101] width 110 height 26
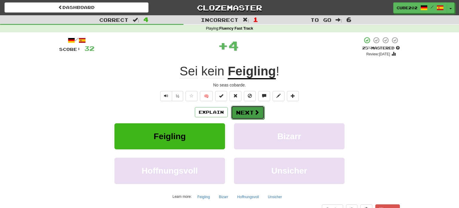
click at [251, 111] on button "Next" at bounding box center [247, 112] width 33 height 14
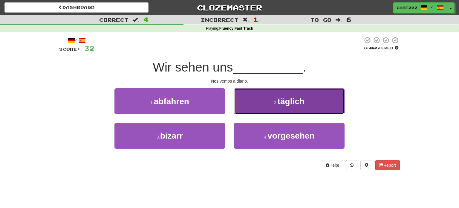
click at [256, 105] on button "2 . täglich" at bounding box center [289, 101] width 110 height 26
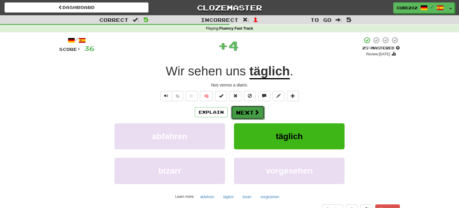
click at [242, 113] on button "Next" at bounding box center [247, 112] width 33 height 14
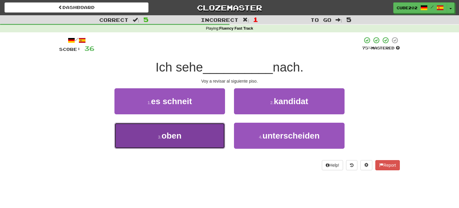
click at [203, 133] on button "3 . oben" at bounding box center [169, 135] width 110 height 26
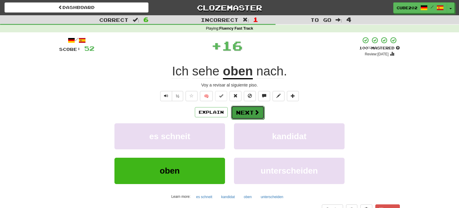
click at [250, 111] on button "Next" at bounding box center [247, 112] width 33 height 14
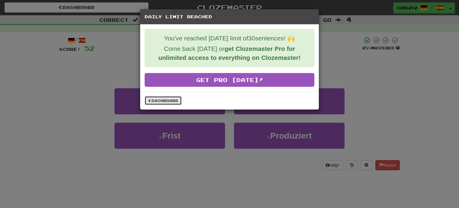
click at [167, 100] on link "Dashboard" at bounding box center [163, 100] width 37 height 9
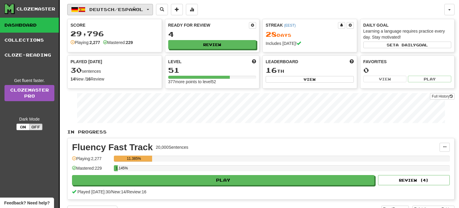
click at [118, 14] on button "Deutsch / Español" at bounding box center [110, 9] width 86 height 11
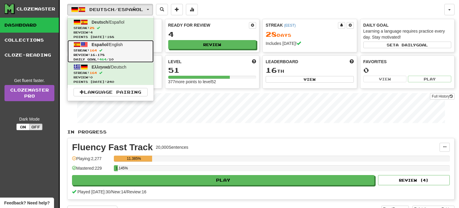
click at [114, 53] on span "Review: 16,178" at bounding box center [110, 55] width 74 height 4
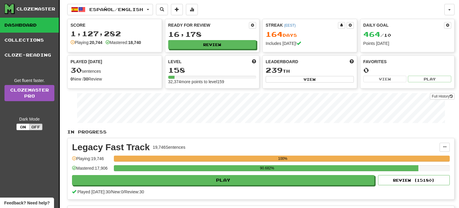
click at [129, 6] on button "Español / English" at bounding box center [110, 9] width 86 height 11
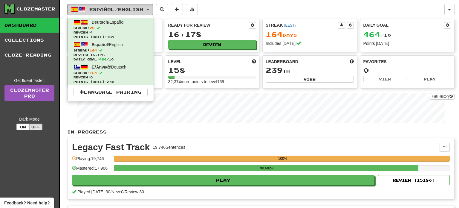
click at [131, 5] on button "Español / English" at bounding box center [110, 9] width 86 height 11
